Goal: Task Accomplishment & Management: Use online tool/utility

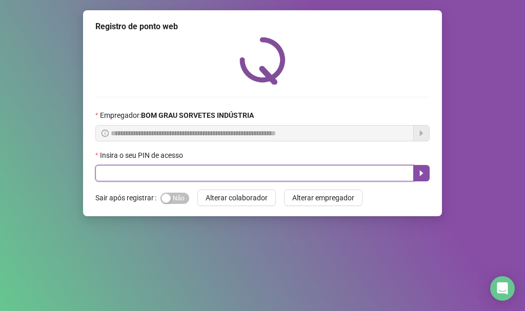
click at [234, 174] on input "text" at bounding box center [254, 173] width 319 height 16
type input "*****"
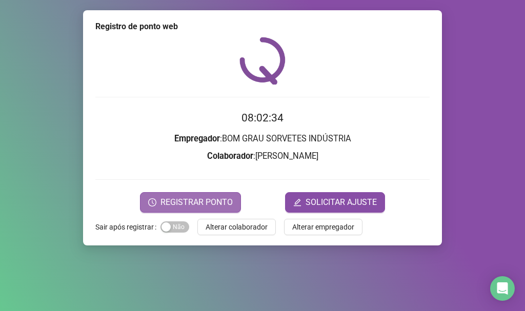
click at [149, 202] on button "REGISTRAR PONTO" at bounding box center [190, 202] width 101 height 21
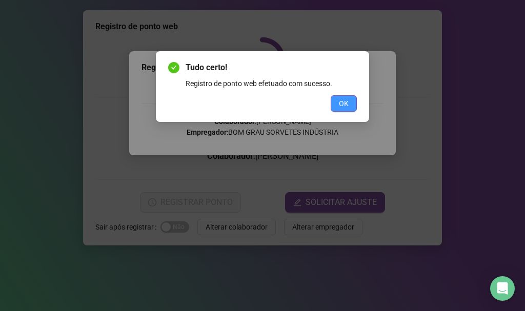
click at [344, 100] on span "OK" at bounding box center [344, 103] width 10 height 11
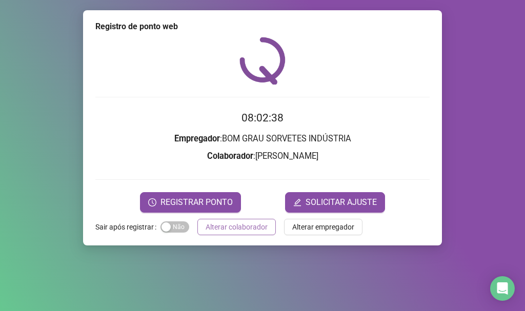
click at [246, 226] on span "Alterar colaborador" at bounding box center [237, 227] width 62 height 11
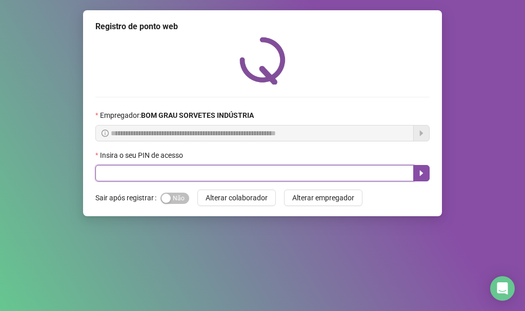
click at [255, 173] on input "text" at bounding box center [254, 173] width 319 height 16
type input "*****"
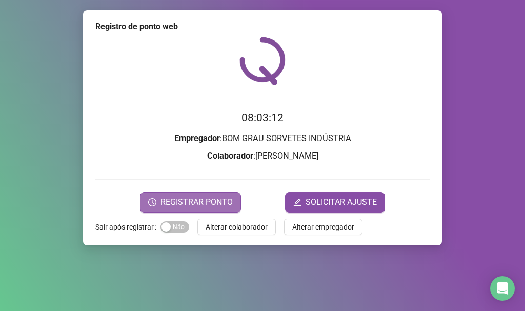
click at [152, 201] on icon "clock-circle" at bounding box center [152, 203] width 8 height 8
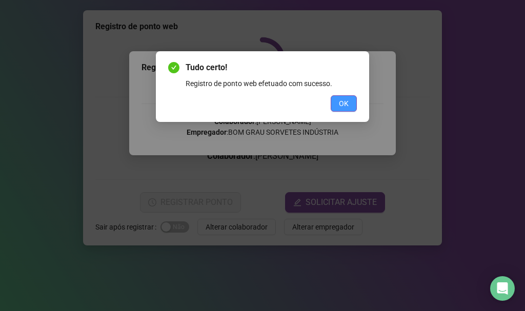
click at [348, 103] on span "OK" at bounding box center [344, 103] width 10 height 11
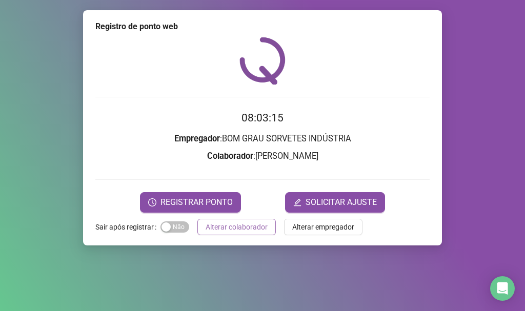
click at [249, 230] on span "Alterar colaborador" at bounding box center [237, 227] width 62 height 11
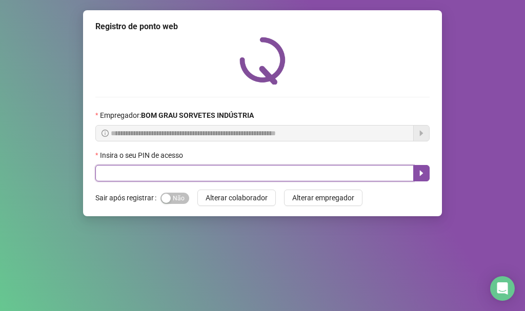
click at [201, 176] on input "text" at bounding box center [254, 173] width 319 height 16
type input "*****"
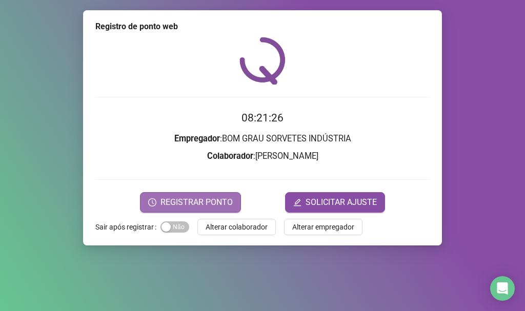
click at [197, 206] on span "REGISTRAR PONTO" at bounding box center [197, 202] width 72 height 12
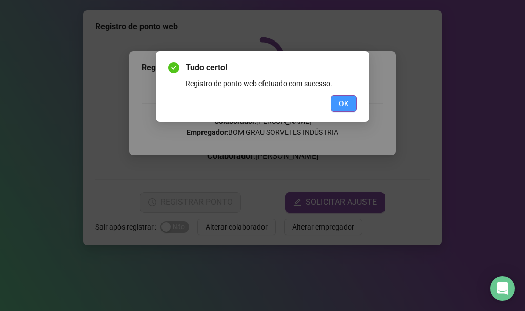
click at [333, 97] on button "OK" at bounding box center [344, 103] width 26 height 16
click at [333, 97] on div "Tudo certo! Registro de ponto web efetuado com sucesso. OK" at bounding box center [262, 155] width 525 height 311
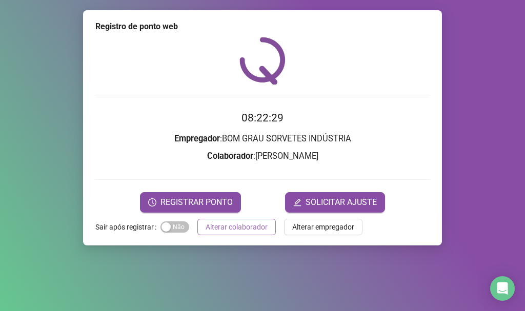
click at [247, 226] on span "Alterar colaborador" at bounding box center [237, 227] width 62 height 11
